Goal: Answer question/provide support

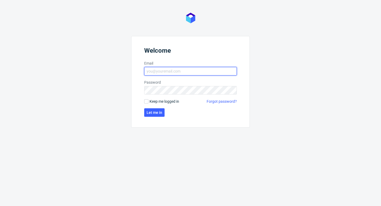
click at [193, 69] on input "Email" at bounding box center [190, 71] width 93 height 8
type input "[EMAIL_ADDRESS][PERSON_NAME][DOMAIN_NAME]"
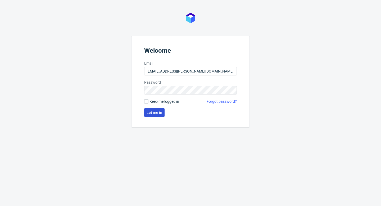
click at [150, 110] on button "Let me in" at bounding box center [154, 112] width 20 height 8
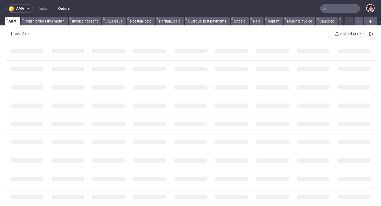
click at [337, 8] on input "text" at bounding box center [340, 8] width 40 height 8
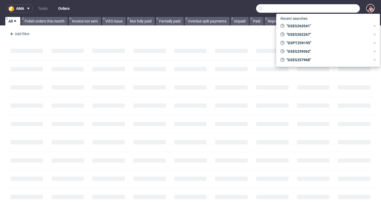
paste input "R672298562"
type input "R672298562"
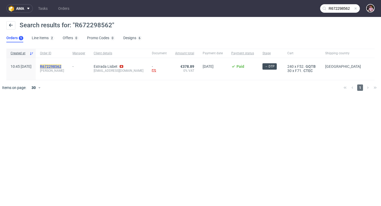
click at [61, 66] on mark "R672298562" at bounding box center [50, 66] width 21 height 4
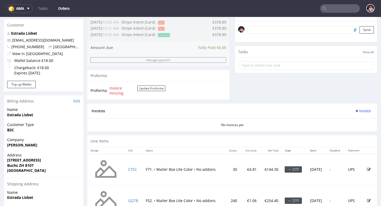
scroll to position [105, 0]
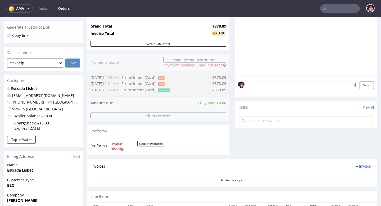
click at [351, 88] on input "file" at bounding box center [354, 84] width 7 height 7
type input "C:\fakepath\This is your time to care, pause & glow_20250813_105821_0000.pdf"
click at [363, 89] on button "Send" at bounding box center [367, 84] width 14 height 7
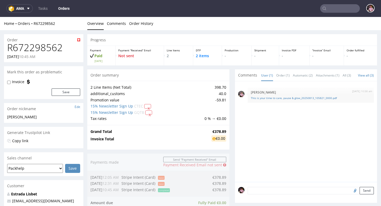
scroll to position [0, 0]
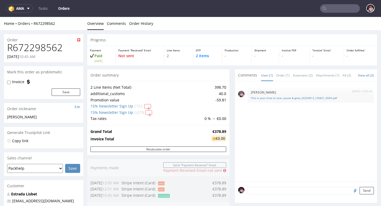
click at [286, 189] on textarea at bounding box center [311, 190] width 126 height 7
paste textarea "Please note that the color on the logo is another color because its AI generate…"
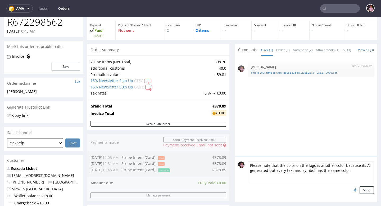
scroll to position [66, 0]
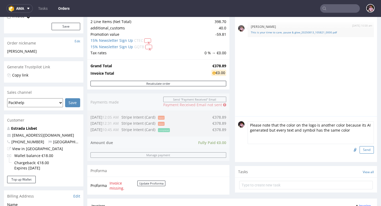
type textarea "Please note that the color on the logo is another color because its AI generate…"
click at [361, 148] on button "Send" at bounding box center [367, 149] width 14 height 7
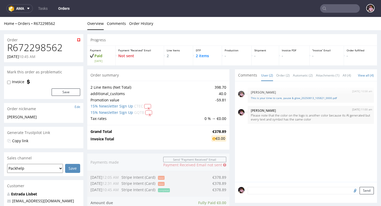
scroll to position [0, 0]
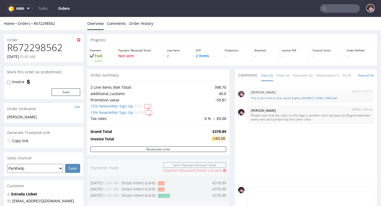
click at [272, 196] on textarea at bounding box center [311, 198] width 126 height 23
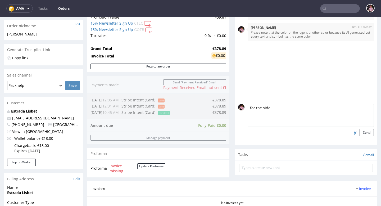
scroll to position [91, 0]
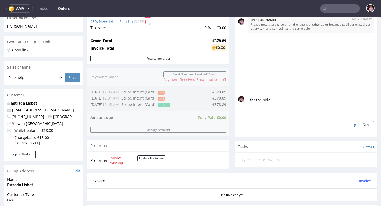
type textarea "for the side:"
click at [351, 128] on input "file" at bounding box center [354, 124] width 7 height 7
type input "C:\fakepath\Subtítulo_20250813_110101_0000.pdf"
click at [360, 128] on button "Send" at bounding box center [367, 124] width 14 height 7
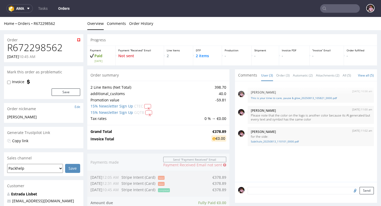
scroll to position [0, 0]
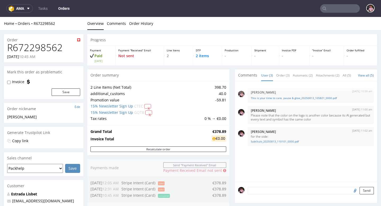
click at [269, 193] on textarea at bounding box center [311, 190] width 126 height 7
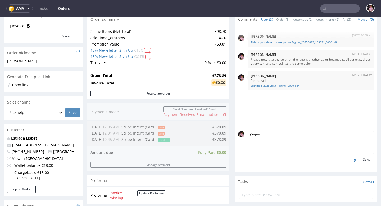
scroll to position [66, 0]
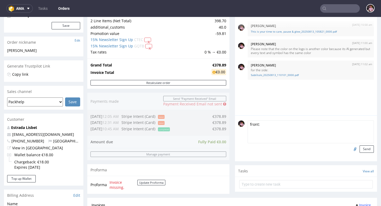
type textarea "front:"
click at [351, 152] on input "file" at bounding box center [354, 148] width 7 height 7
type input "C:\fakepath\Subtítulo (265 x 60 mm)_20250813_110200_0000.pdf"
click at [361, 153] on button "Send" at bounding box center [367, 148] width 14 height 7
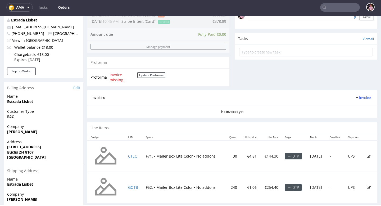
scroll to position [112, 0]
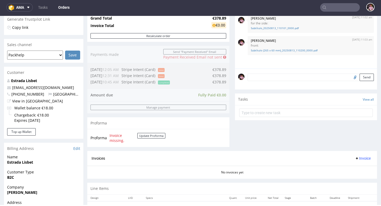
click at [278, 81] on textarea at bounding box center [311, 77] width 126 height 7
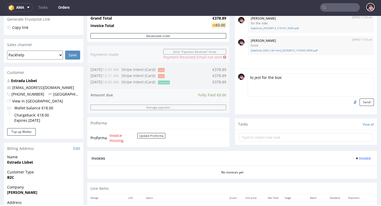
paste textarea "The box with: 26x19.5x6"
drag, startPoint x: 305, startPoint y: 81, endPoint x: 281, endPoint y: 81, distance: 23.0
click at [281, 81] on textarea "to jest for the box: The box with: 26x19.5x6" at bounding box center [311, 85] width 126 height 23
type textarea "to jest for the box: 26x19.5x6"
click at [360, 106] on button "Send" at bounding box center [367, 101] width 14 height 7
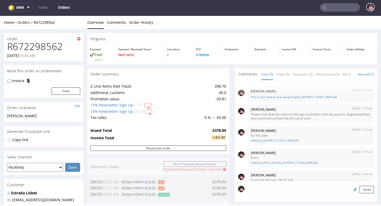
scroll to position [7, 0]
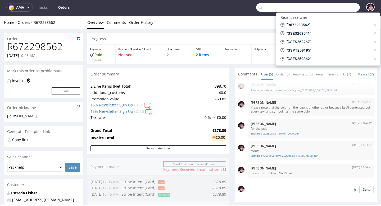
click at [336, 7] on input "text" at bounding box center [308, 7] width 104 height 8
paste input "[EMAIL_ADDRESS][DOMAIN_NAME]"
type input "[EMAIL_ADDRESS][DOMAIN_NAME]"
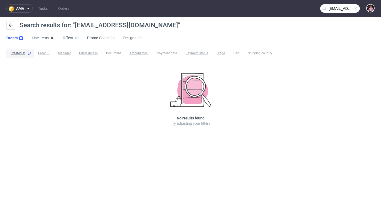
click at [356, 8] on span at bounding box center [355, 8] width 4 height 4
click at [337, 8] on input "text" at bounding box center [340, 8] width 40 height 8
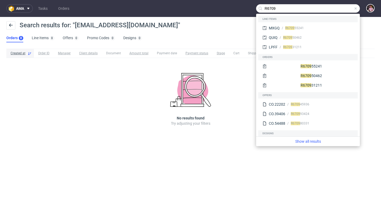
type input "R6709"
click at [307, 26] on div "R6709 55241" at bounding box center [317, 28] width 74 height 5
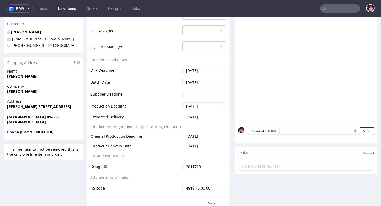
scroll to position [175, 0]
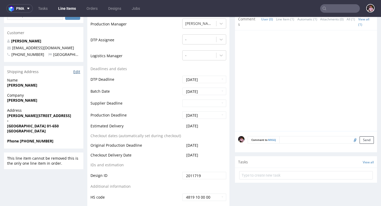
click at [75, 69] on link "Edit" at bounding box center [76, 71] width 7 height 5
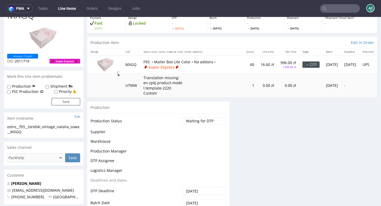
scroll to position [175, 0]
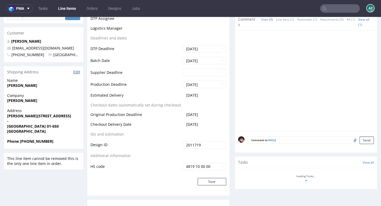
click at [78, 71] on link "Edit" at bounding box center [76, 71] width 7 height 5
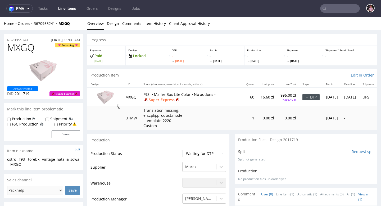
drag, startPoint x: 44, startPoint y: 40, endPoint x: 65, endPoint y: 40, distance: 20.9
click at [63, 40] on div "R670955241 13.08.2025 11:06 AM" at bounding box center [43, 38] width 79 height 8
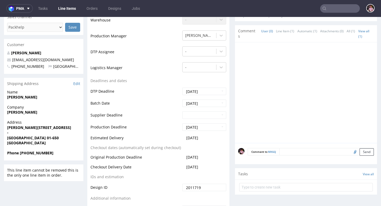
scroll to position [161, 0]
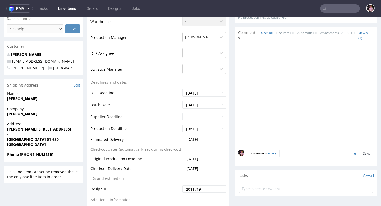
drag, startPoint x: 11, startPoint y: 111, endPoint x: 43, endPoint y: 113, distance: 32.1
click at [43, 113] on span "[PERSON_NAME]" at bounding box center [43, 113] width 73 height 5
drag, startPoint x: 19, startPoint y: 126, endPoint x: 42, endPoint y: 126, distance: 23.0
click at [40, 126] on strong "[PERSON_NAME][STREET_ADDRESS]" at bounding box center [39, 128] width 64 height 5
click at [58, 126] on span "Address" at bounding box center [43, 123] width 73 height 5
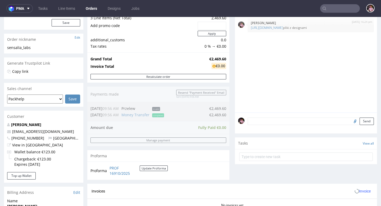
scroll to position [100, 0]
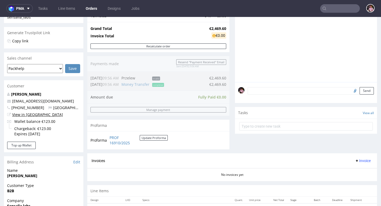
click at [24, 116] on link "View in [GEOGRAPHIC_DATA]" at bounding box center [37, 114] width 51 height 5
